Goal: Task Accomplishment & Management: Manage account settings

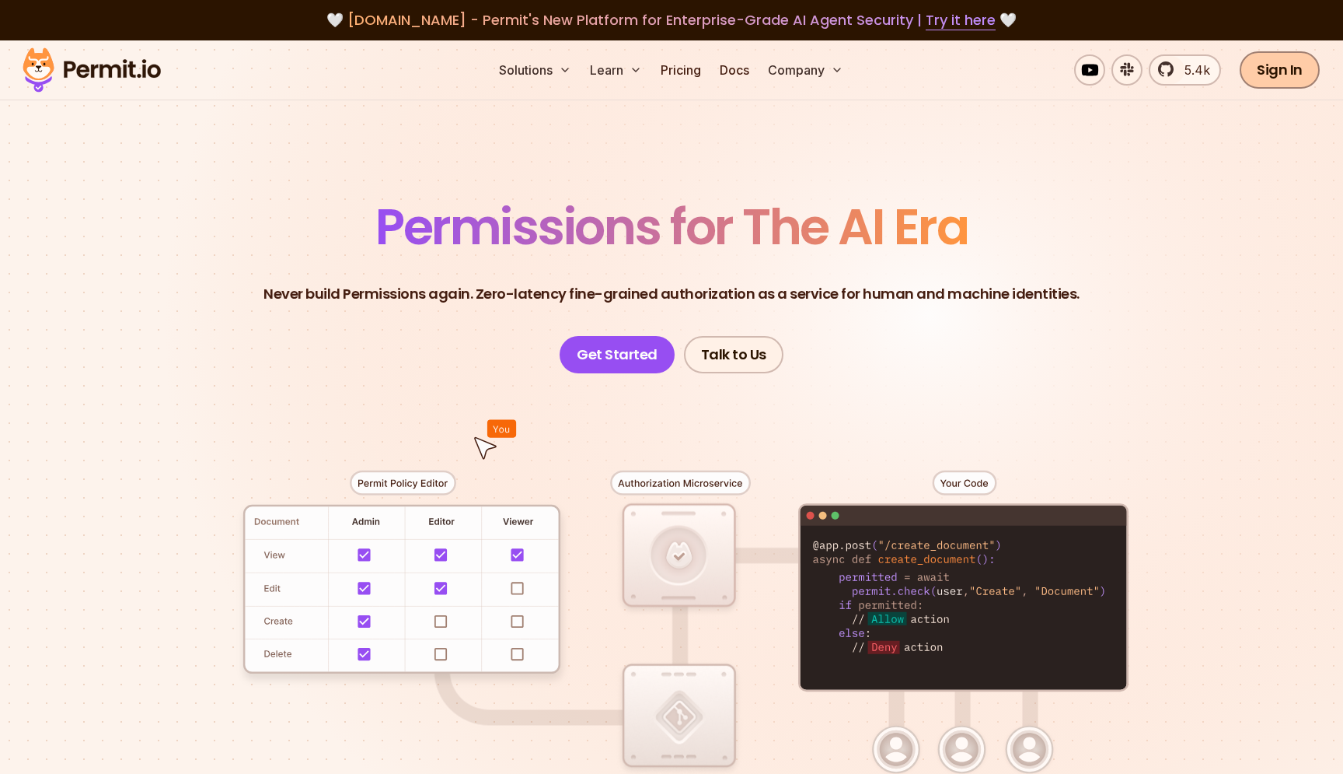
click at [1284, 76] on link "Sign In" at bounding box center [1280, 69] width 80 height 37
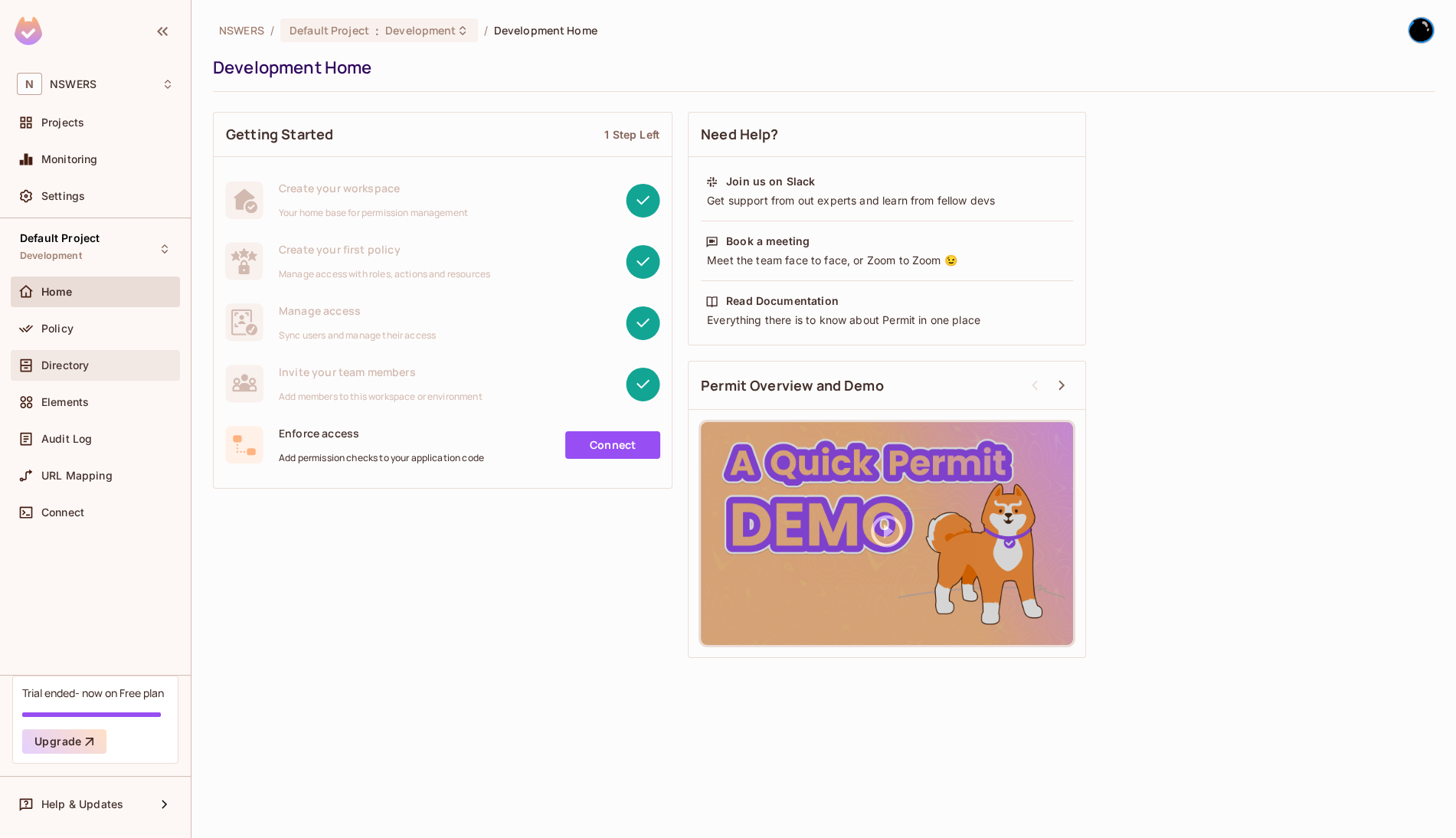
click at [89, 367] on span "Directory" at bounding box center [65, 365] width 47 height 12
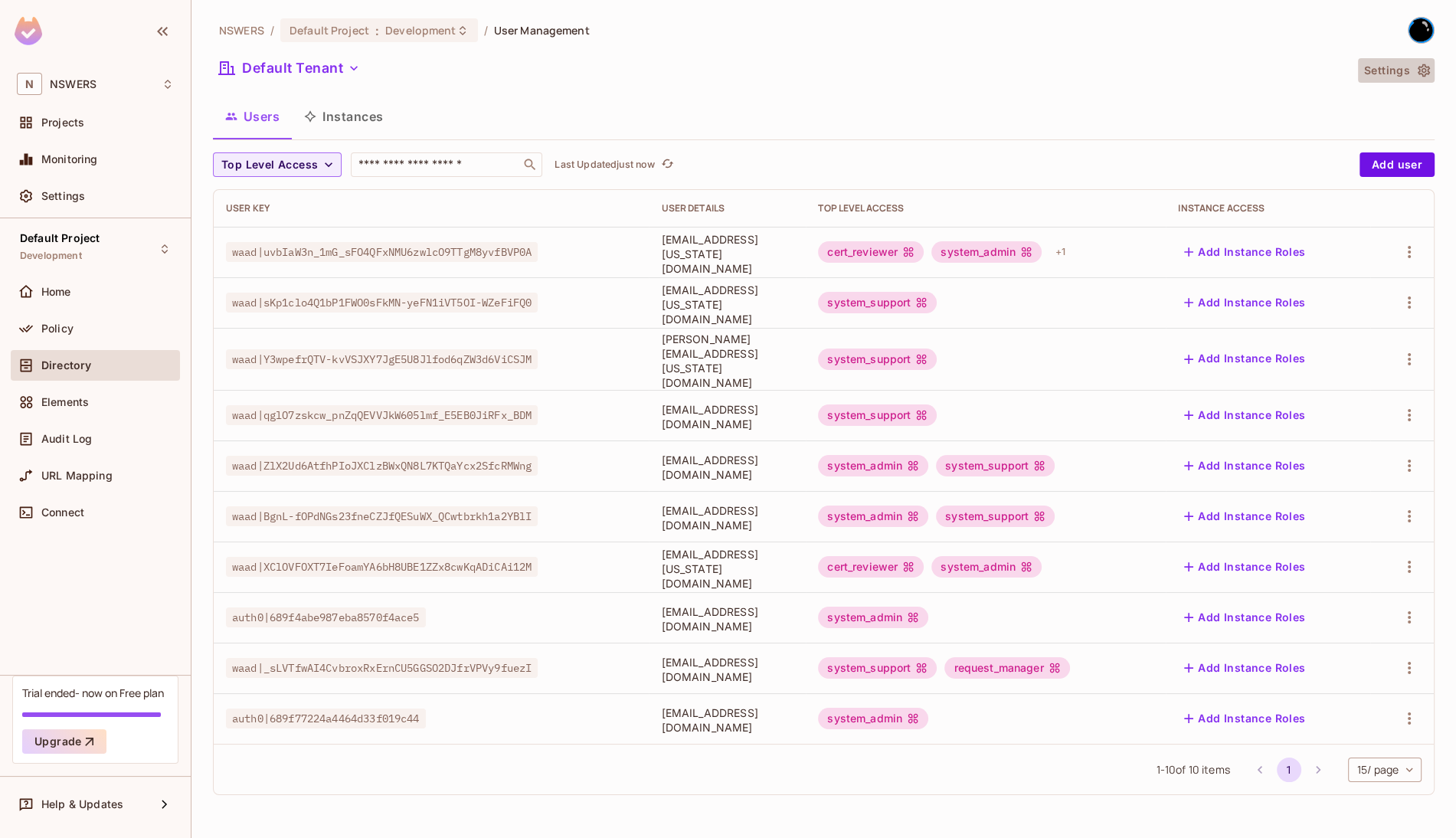
click at [1423, 69] on icon "button" at bounding box center [1423, 70] width 12 height 13
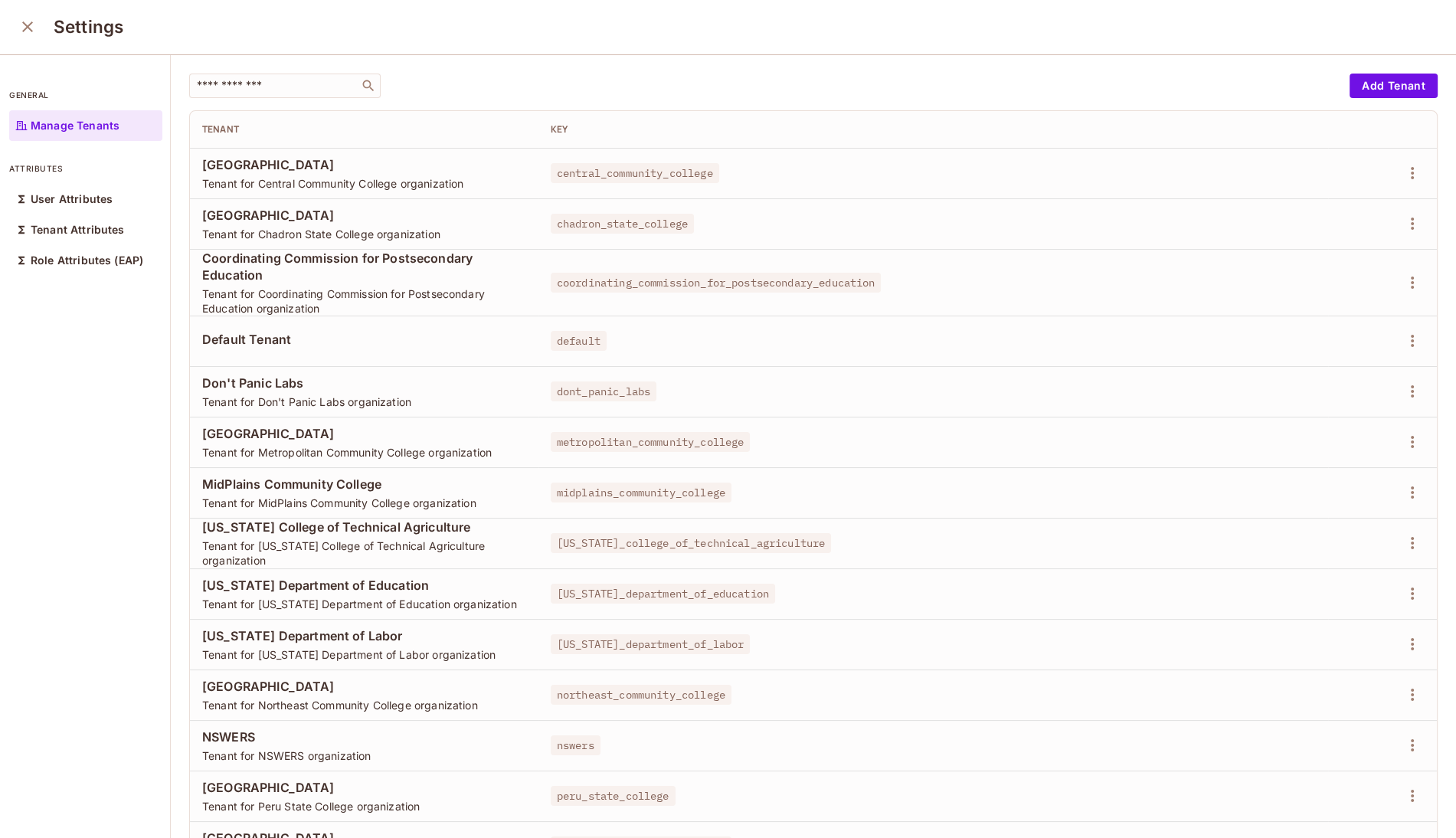
click at [589, 52] on div "Settings" at bounding box center [728, 27] width 1456 height 56
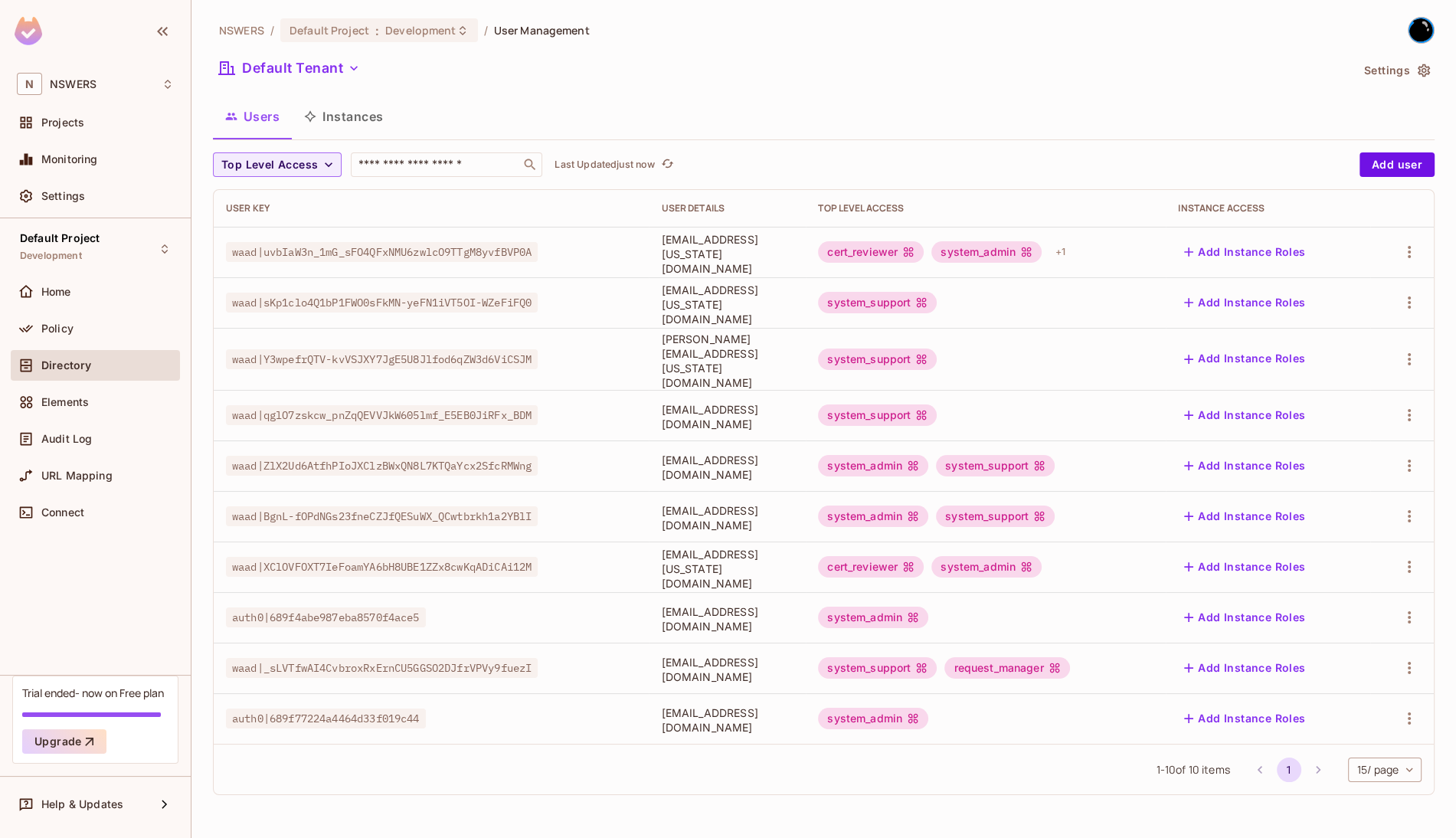
click at [1137, 74] on div "Default Tenant" at bounding box center [781, 71] width 1137 height 30
